Goal: Information Seeking & Learning: Check status

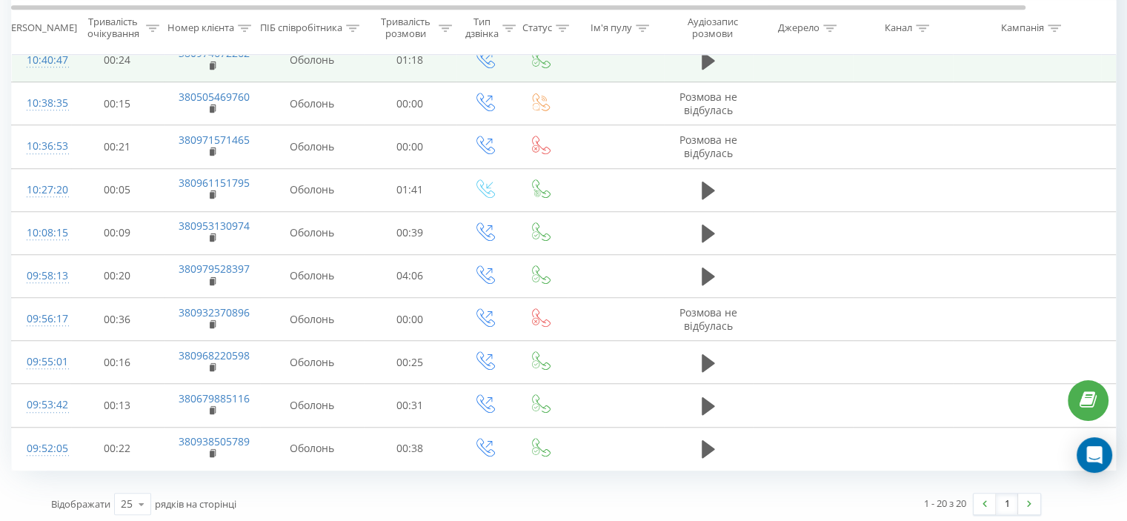
scroll to position [1119, 0]
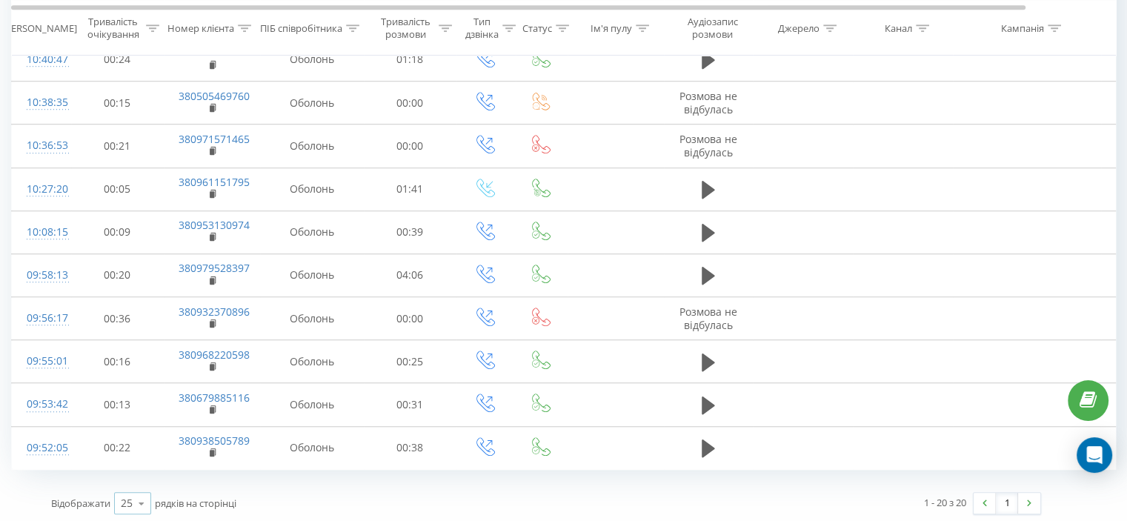
click at [141, 493] on icon at bounding box center [141, 503] width 22 height 29
click at [134, 461] on div "50" at bounding box center [133, 460] width 36 height 21
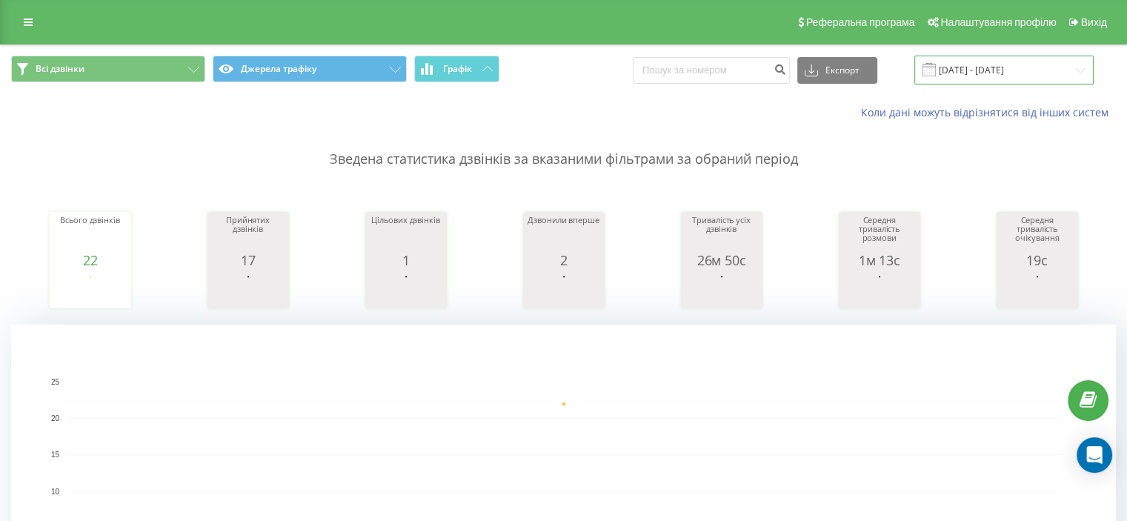
click at [982, 67] on input "[DATE] - [DATE]" at bounding box center [1003, 70] width 179 height 29
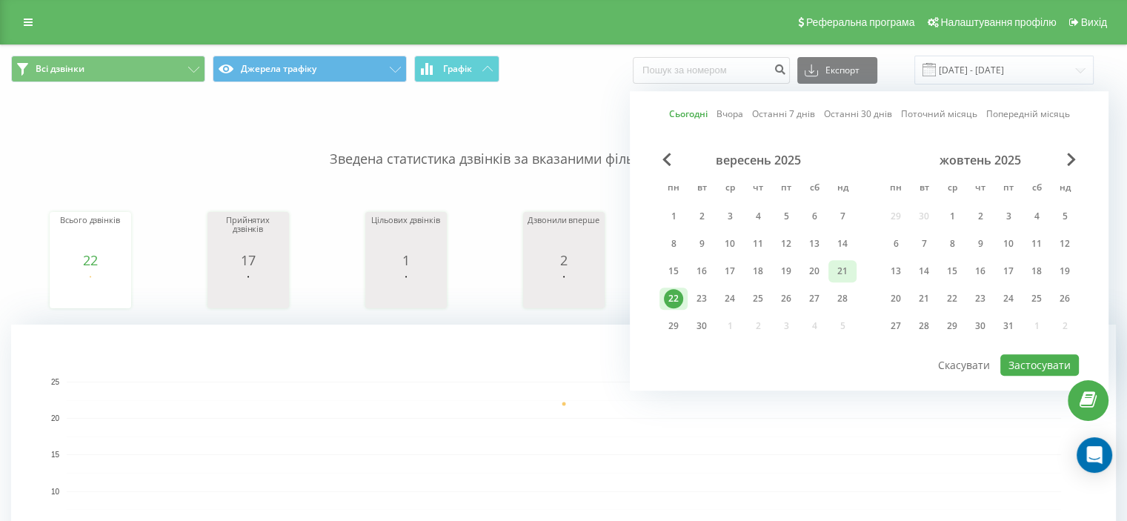
click at [836, 270] on div "21" at bounding box center [842, 270] width 19 height 19
click at [1011, 362] on button "Застосувати" at bounding box center [1039, 364] width 79 height 21
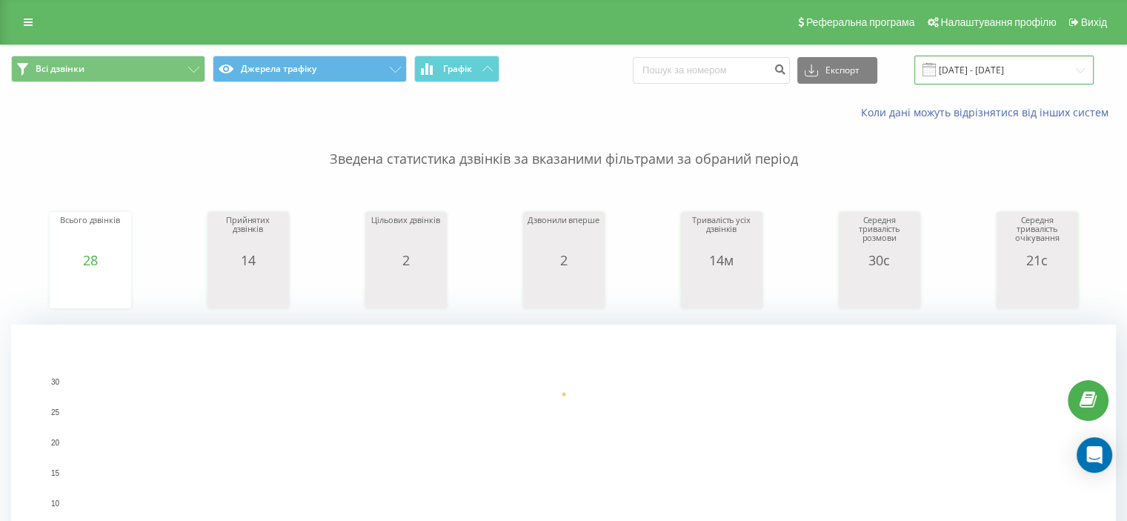
click at [1026, 68] on input "21.09.2025 - 21.09.2025" at bounding box center [1003, 70] width 179 height 29
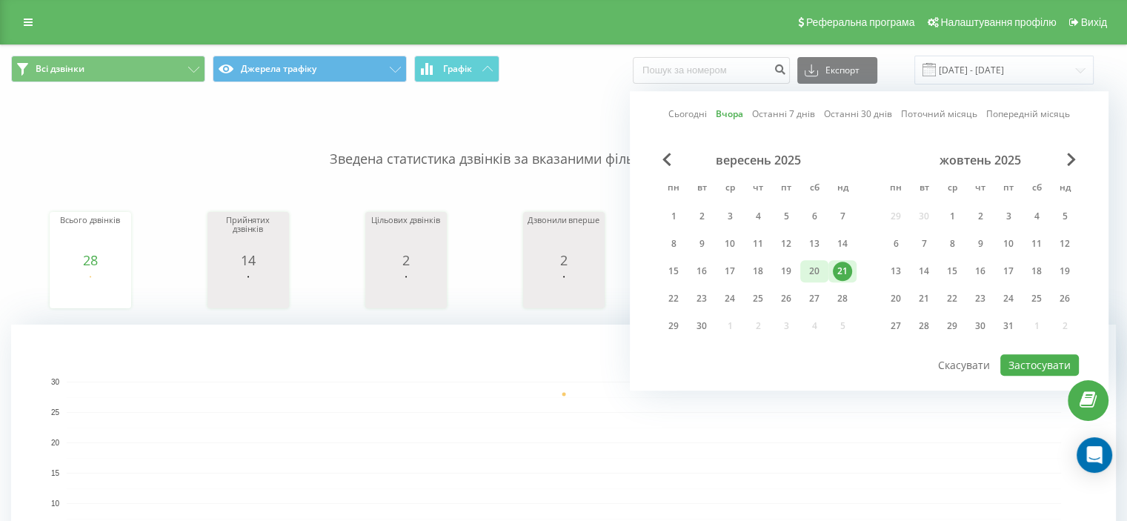
click at [812, 267] on div "20" at bounding box center [813, 270] width 19 height 19
click at [1019, 359] on button "Застосувати" at bounding box center [1039, 364] width 79 height 21
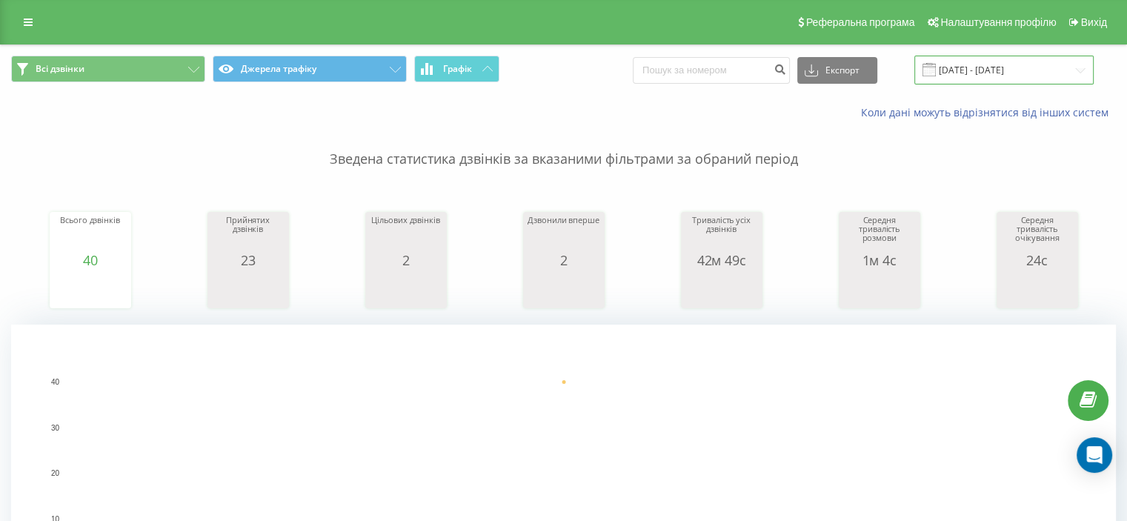
click at [1024, 70] on input "20.09.2025 - 20.09.2025" at bounding box center [1003, 70] width 179 height 29
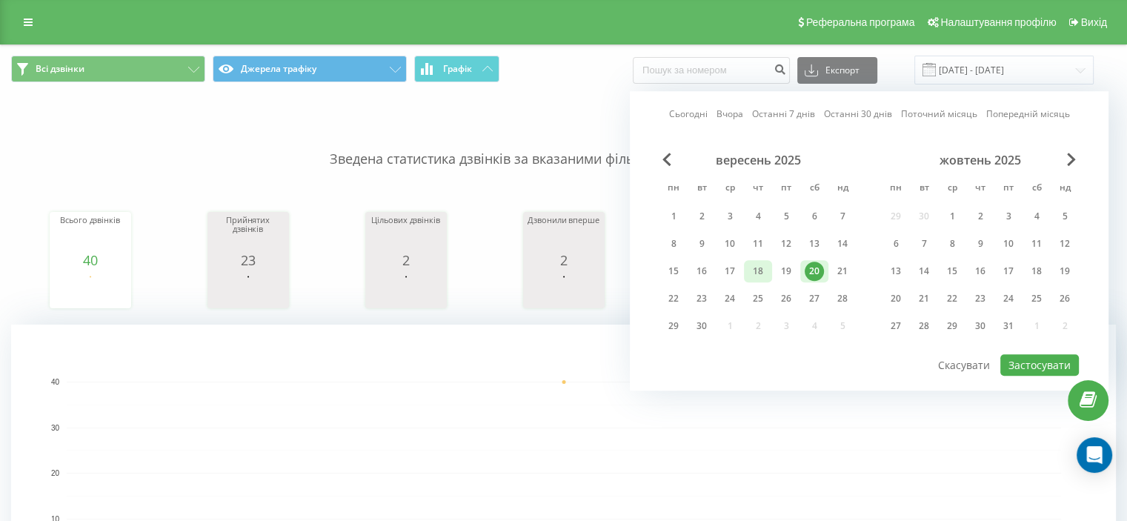
click at [756, 273] on div "18" at bounding box center [757, 270] width 19 height 19
click at [1034, 359] on button "Застосувати" at bounding box center [1039, 364] width 79 height 21
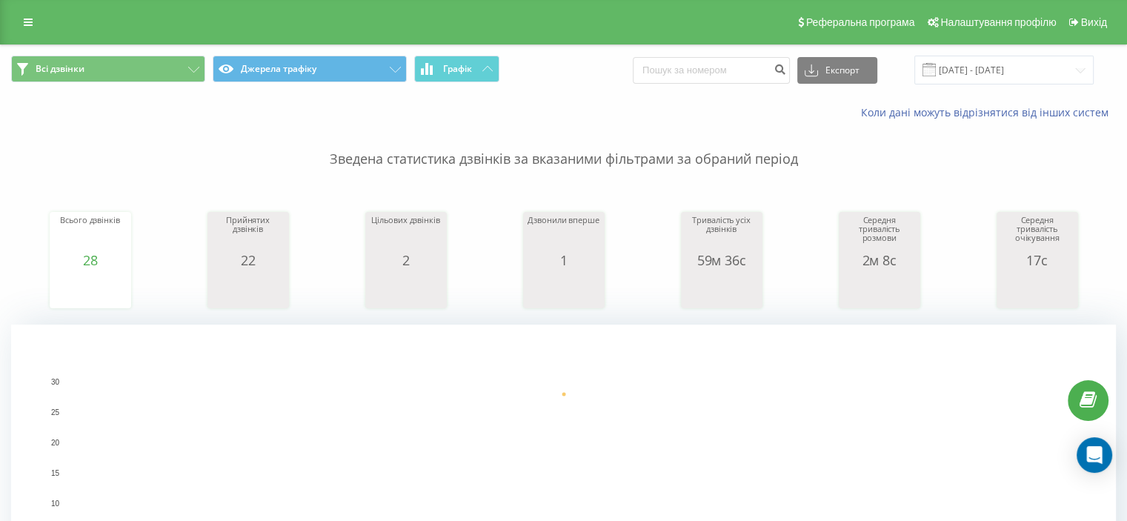
click at [1007, 85] on div "Всі дзвінки Джерела трафіку Графік Експорт .csv .xls .xlsx 18.09.2025 - 18.09.2…" at bounding box center [563, 70] width 1125 height 50
click at [999, 73] on input "18.09.2025 - 18.09.2025" at bounding box center [1003, 70] width 179 height 29
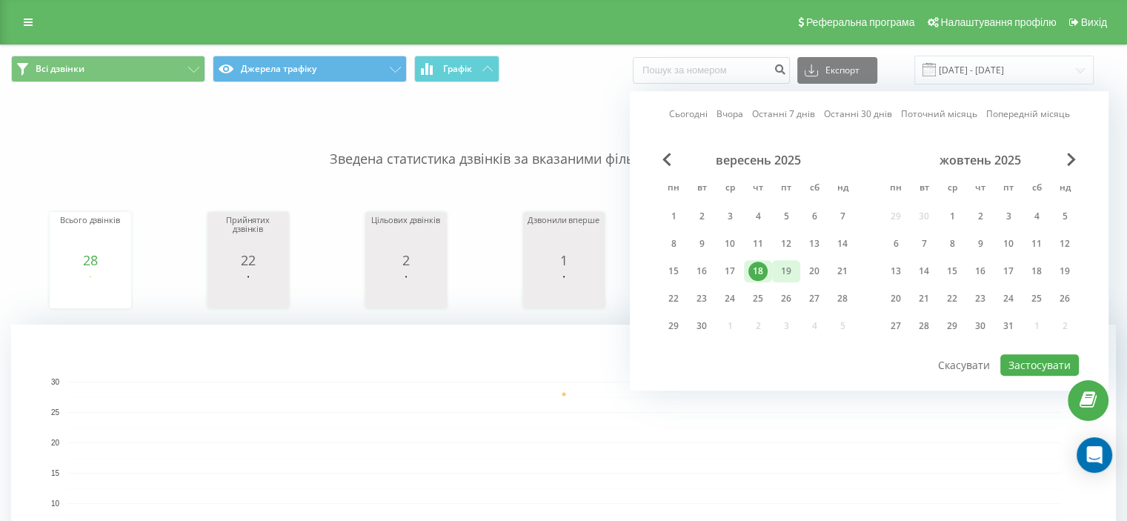
click at [788, 270] on div "19" at bounding box center [785, 270] width 19 height 19
click at [1057, 376] on div "Сьогодні Вчора Останні 7 днів Останні 30 днів Поточний місяць Попередній місяць…" at bounding box center [869, 240] width 479 height 299
click at [1050, 365] on button "Застосувати" at bounding box center [1039, 364] width 79 height 21
type input "19.09.2025 - 19.09.2025"
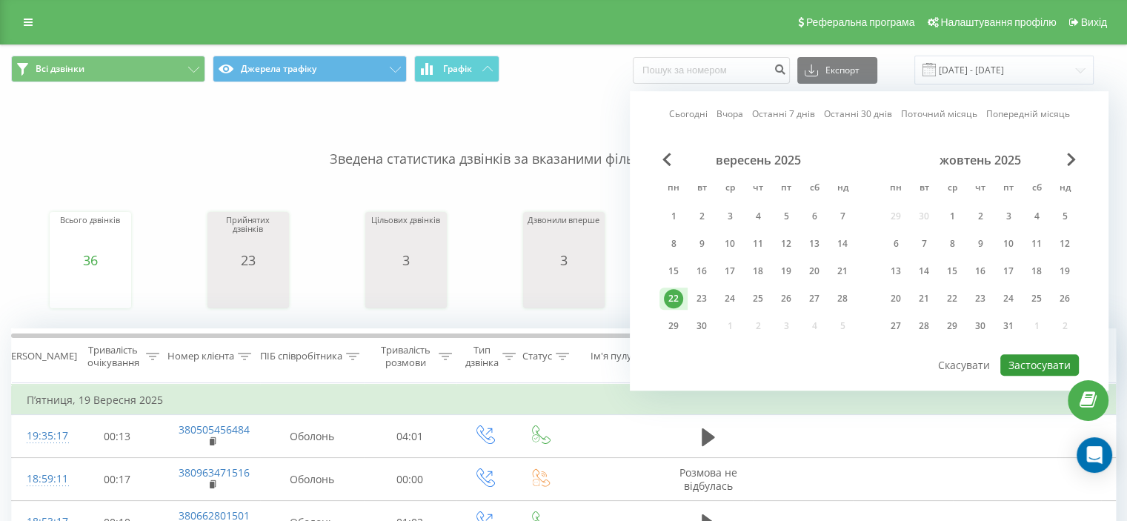
click at [1051, 357] on button "Застосувати" at bounding box center [1039, 364] width 79 height 21
type input "[DATE] - [DATE]"
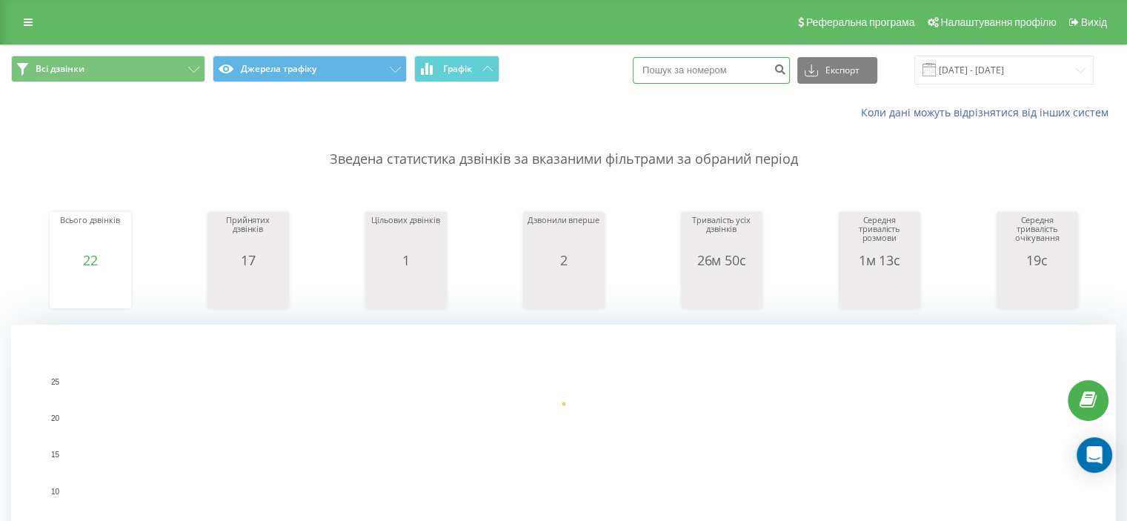
click at [743, 76] on input at bounding box center [711, 70] width 157 height 27
paste input "[PHONE_NUMBER]"
click at [676, 70] on input "[PHONE_NUMBER]" at bounding box center [711, 70] width 157 height 27
type input "[PHONE_NUMBER]"
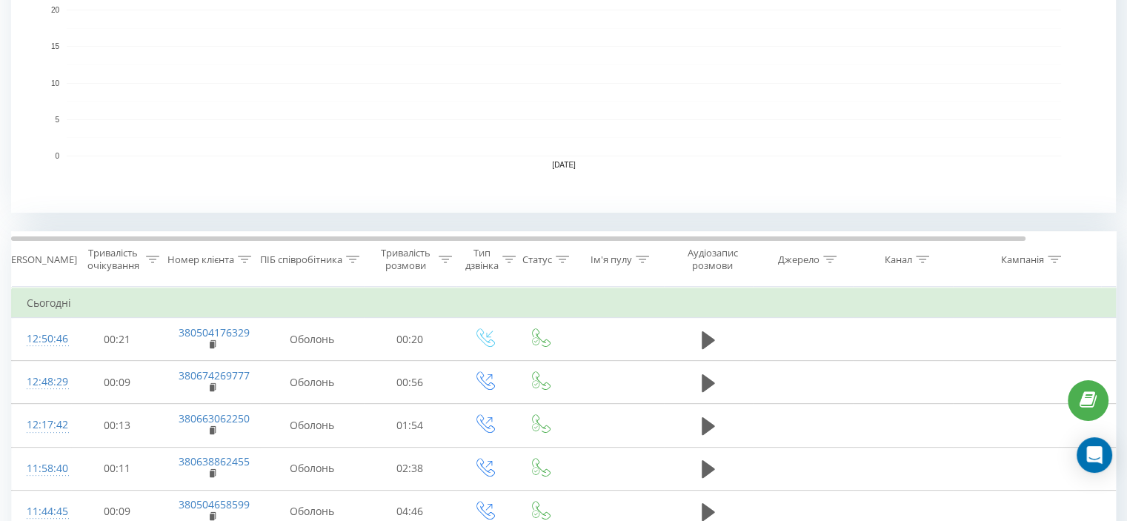
scroll to position [444, 0]
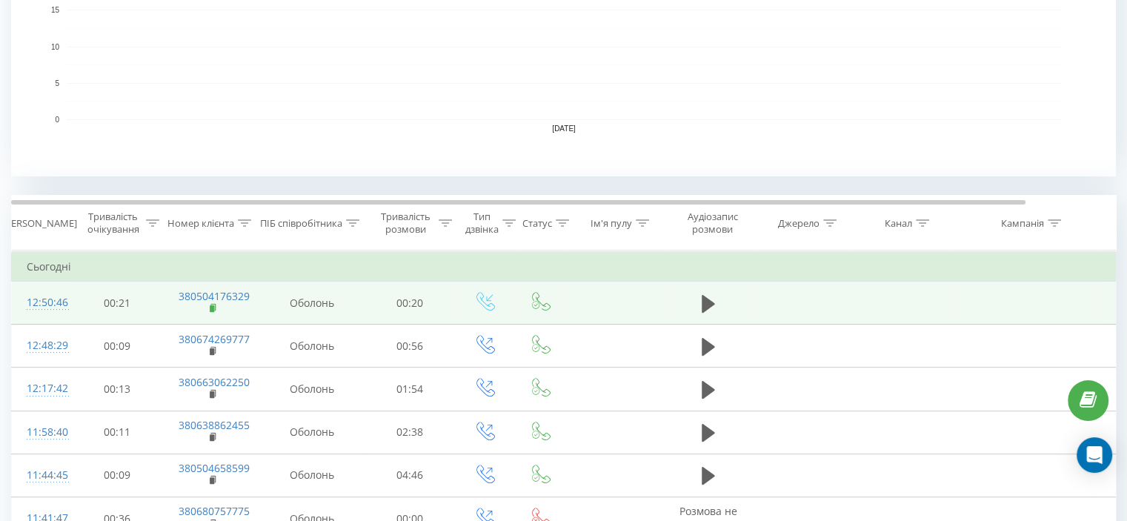
click at [211, 307] on rect at bounding box center [212, 308] width 4 height 7
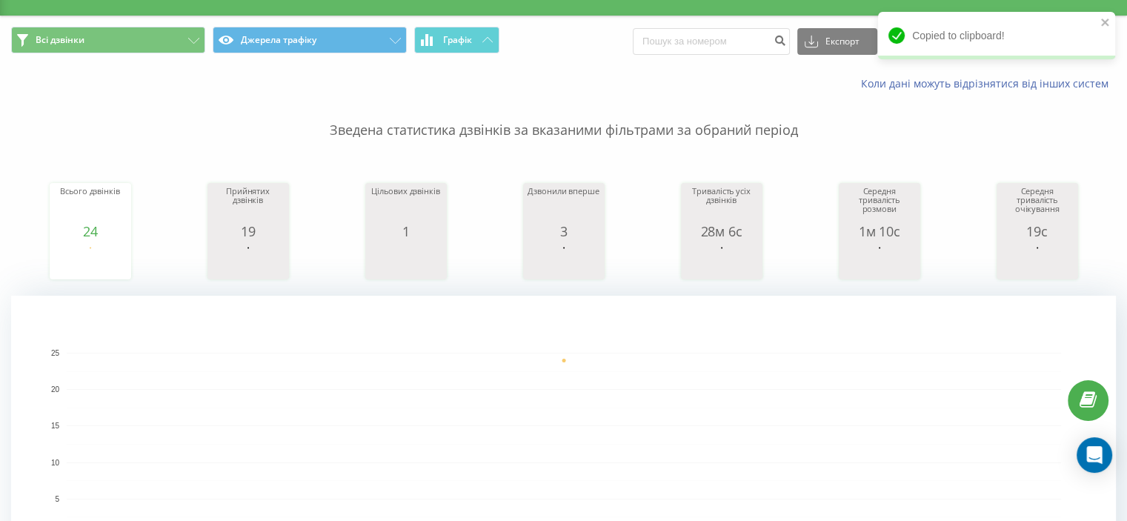
scroll to position [0, 0]
